Goal: Find specific page/section: Find specific page/section

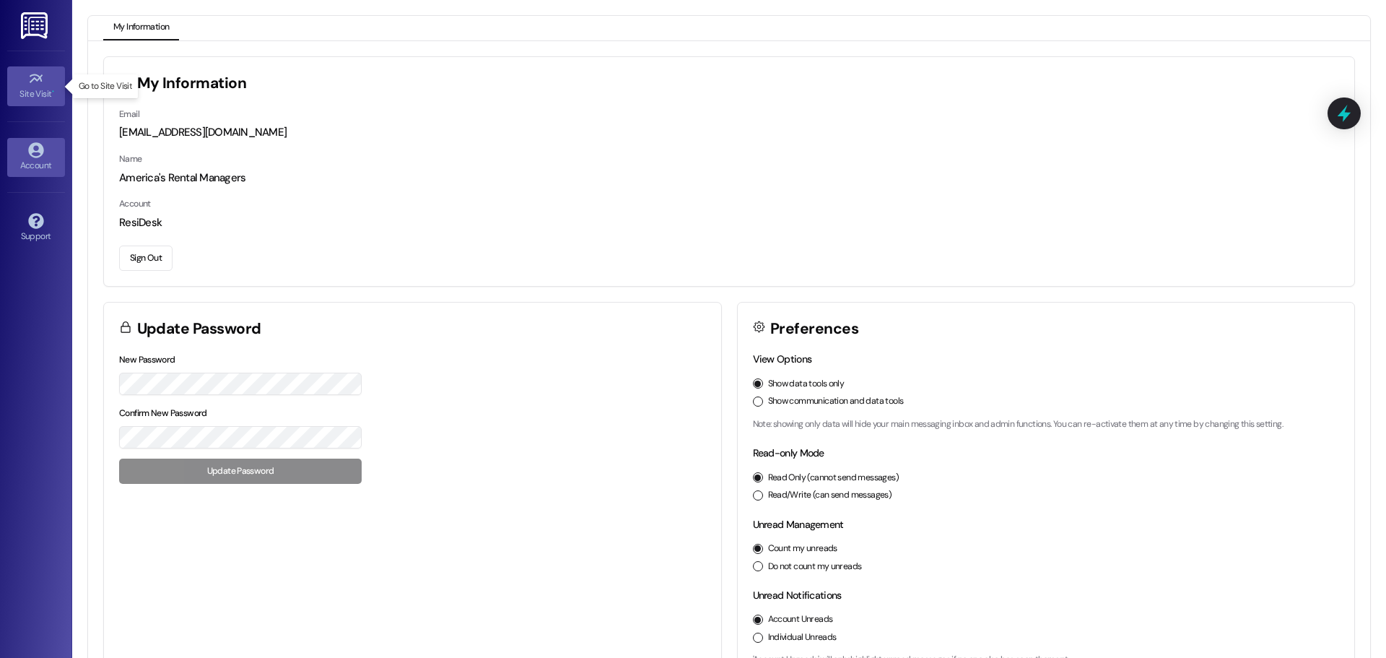
click at [40, 78] on icon at bounding box center [35, 78] width 13 height 9
click at [49, 84] on link "Site Visit •" at bounding box center [36, 85] width 58 height 39
